Goal: Transaction & Acquisition: Book appointment/travel/reservation

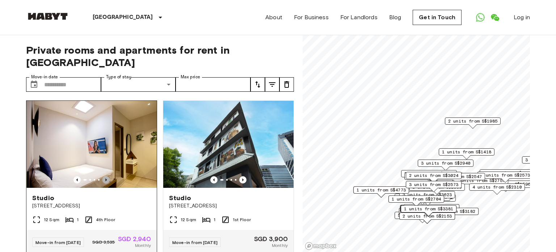
click at [107, 176] on icon "Previous image" at bounding box center [105, 179] width 7 height 7
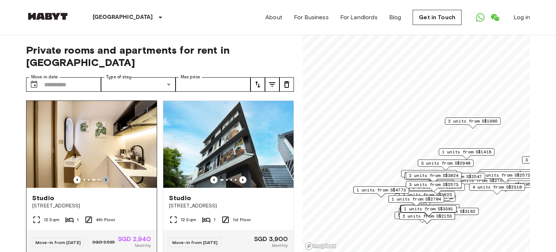
click at [107, 176] on icon "Previous image" at bounding box center [105, 179] width 7 height 7
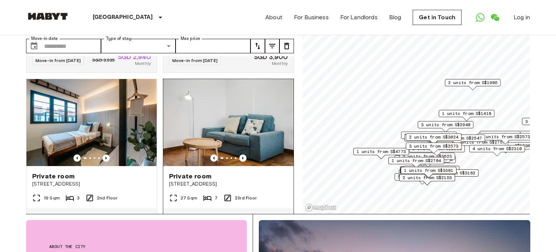
scroll to position [200, 0]
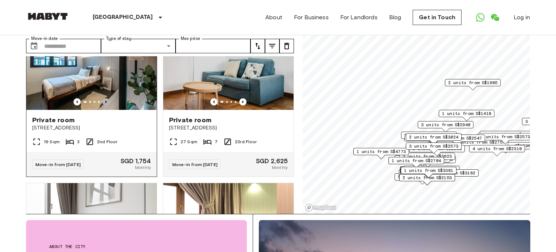
click at [106, 98] on icon "Previous image" at bounding box center [105, 101] width 7 height 7
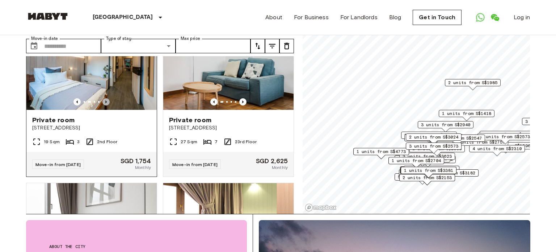
click at [108, 98] on icon "Previous image" at bounding box center [105, 101] width 7 height 7
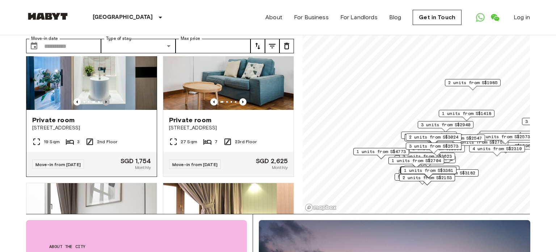
click at [108, 98] on icon "Previous image" at bounding box center [105, 101] width 7 height 7
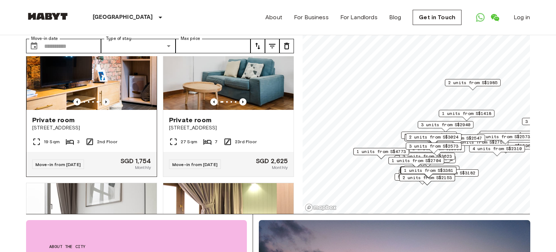
click at [108, 98] on icon "Previous image" at bounding box center [105, 101] width 7 height 7
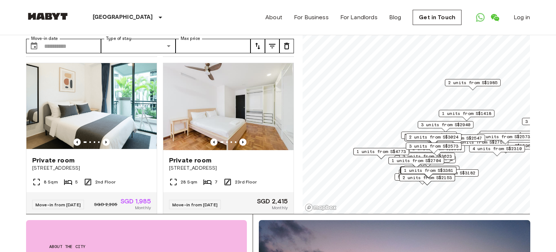
scroll to position [643, 0]
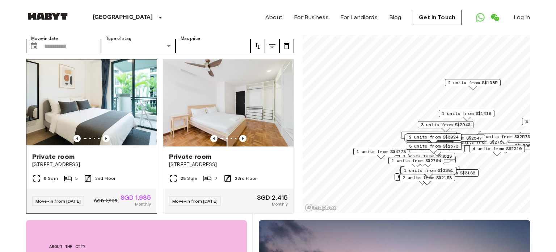
click at [110, 135] on div at bounding box center [91, 138] width 130 height 7
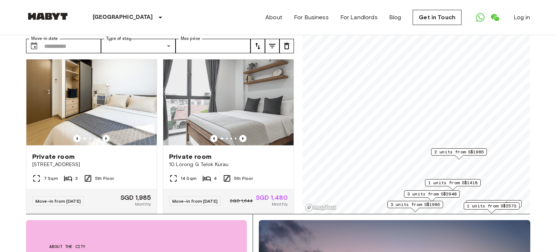
scroll to position [158, 0]
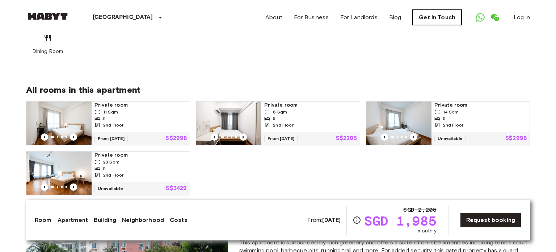
scroll to position [483, 0]
